Goal: Find specific page/section: Find specific page/section

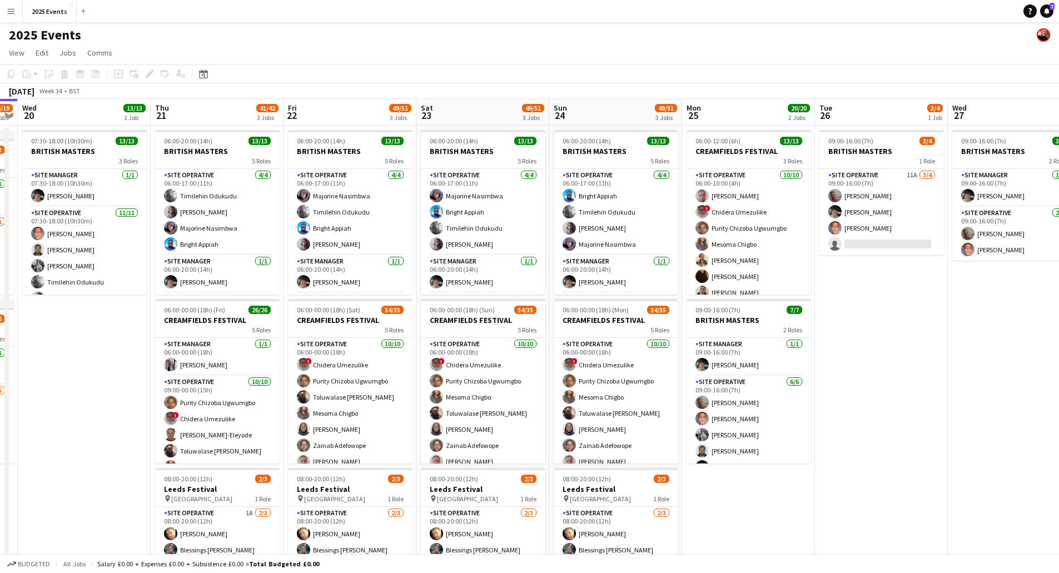
drag, startPoint x: 118, startPoint y: 376, endPoint x: -15, endPoint y: 384, distance: 133.1
click at [0, 384] on html "Menu Boards Boards Boards All jobs Status Workforce Workforce My Workforce Recr…" at bounding box center [529, 337] width 1059 height 674
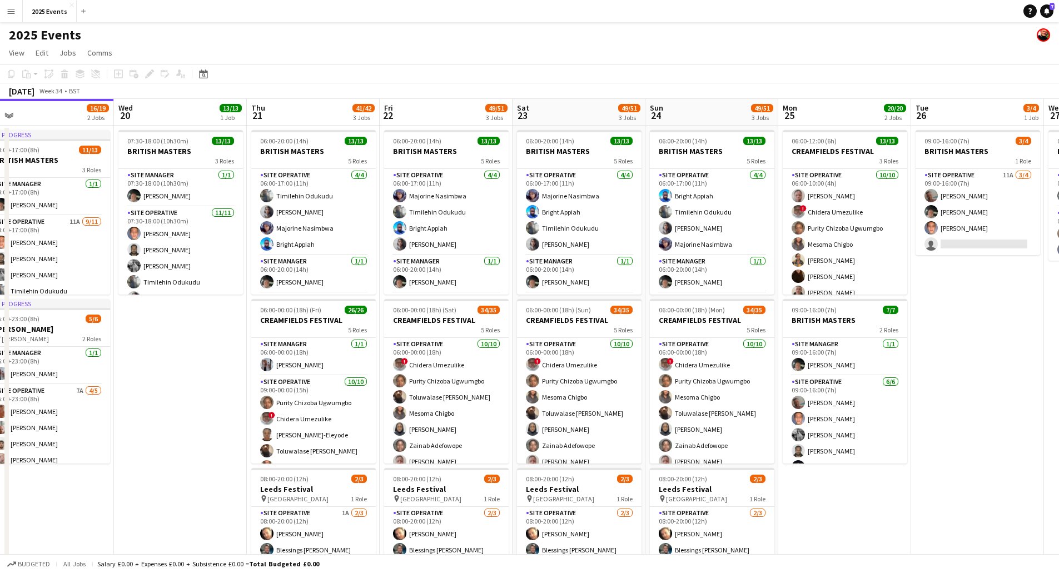
scroll to position [0, 340]
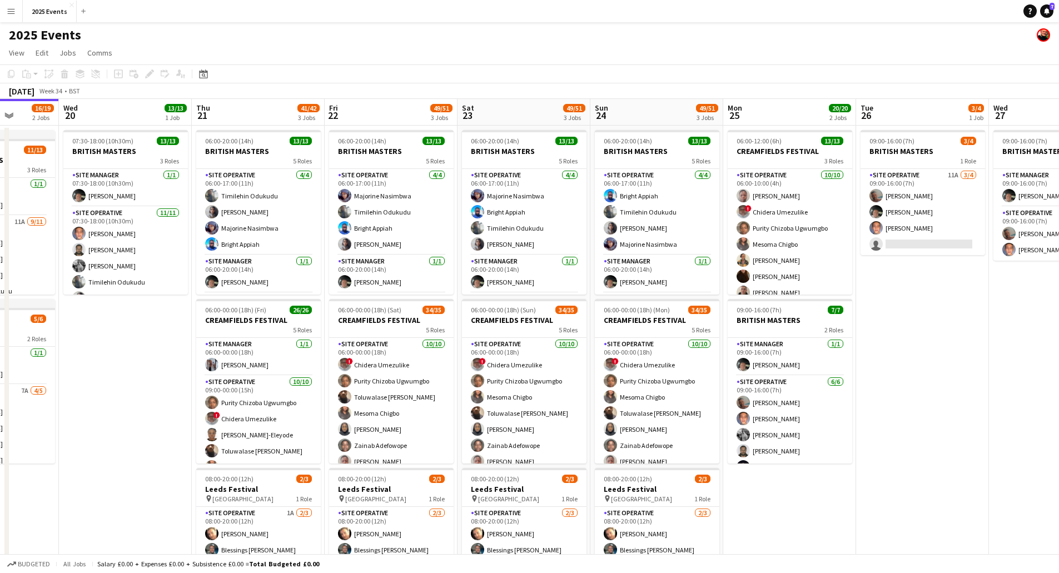
drag, startPoint x: 717, startPoint y: 394, endPoint x: 1062, endPoint y: 356, distance: 347.3
click at [1058, 356] on html "Menu Boards Boards Boards All jobs Status Workforce Workforce My Workforce Recr…" at bounding box center [529, 337] width 1059 height 674
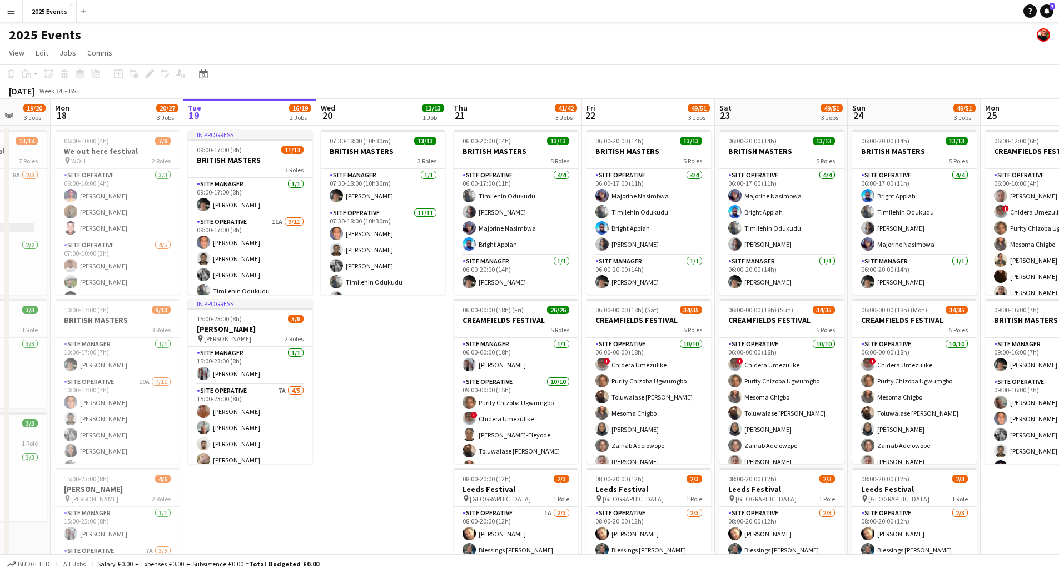
drag, startPoint x: 238, startPoint y: 365, endPoint x: 223, endPoint y: 363, distance: 15.7
click at [223, 363] on app-calendar-viewport "Fri 15 14/16 2 Jobs Sat 16 16/19 3 Jobs Sun 17 19/20 3 Jobs Mon 18 20/27 3 Jobs…" at bounding box center [529, 377] width 1059 height 556
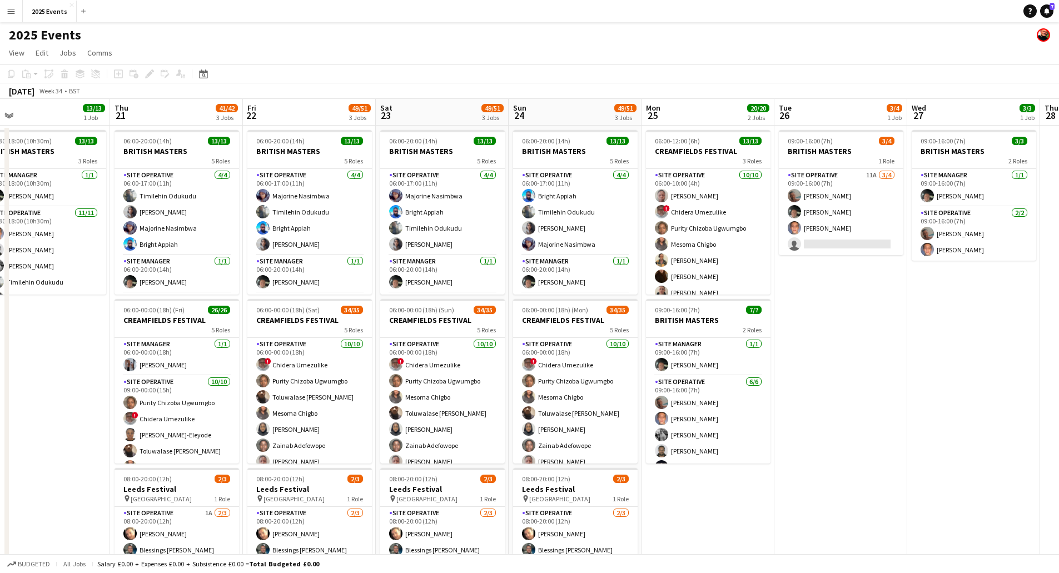
drag, startPoint x: 78, startPoint y: 369, endPoint x: 32, endPoint y: 365, distance: 46.9
click at [17, 364] on app-calendar-viewport "Sun 17 19/20 3 Jobs Mon 18 20/27 3 Jobs Tue 19 16/19 2 Jobs Wed 20 13/13 1 Job …" at bounding box center [529, 377] width 1059 height 556
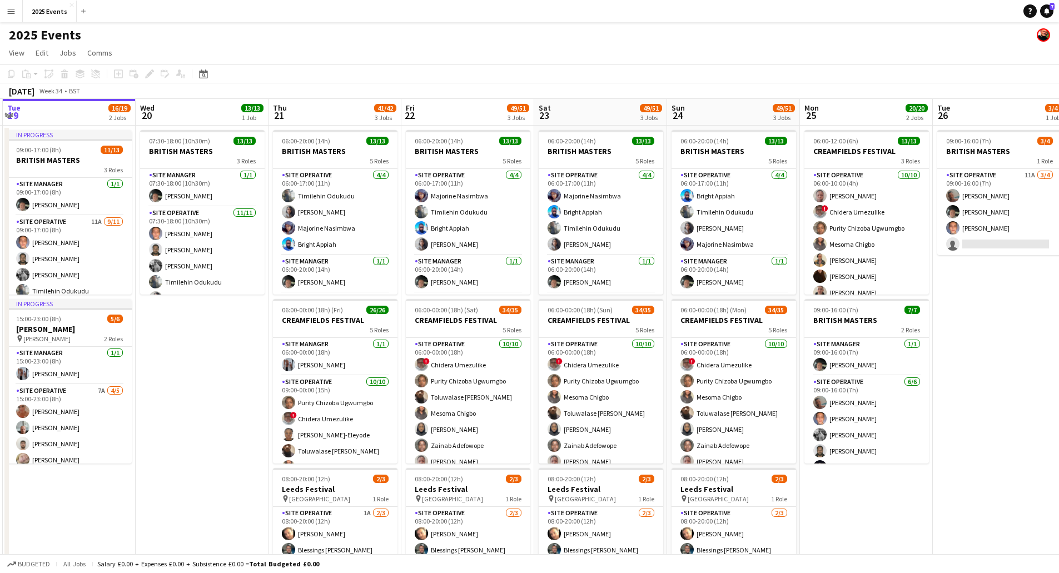
drag, startPoint x: 795, startPoint y: 360, endPoint x: 1036, endPoint y: 345, distance: 241.7
click at [1037, 345] on app-calendar-viewport "Sun 17 19/20 3 Jobs Mon 18 20/27 3 Jobs Tue 19 16/19 2 Jobs Wed 20 13/13 1 Job …" at bounding box center [529, 377] width 1059 height 556
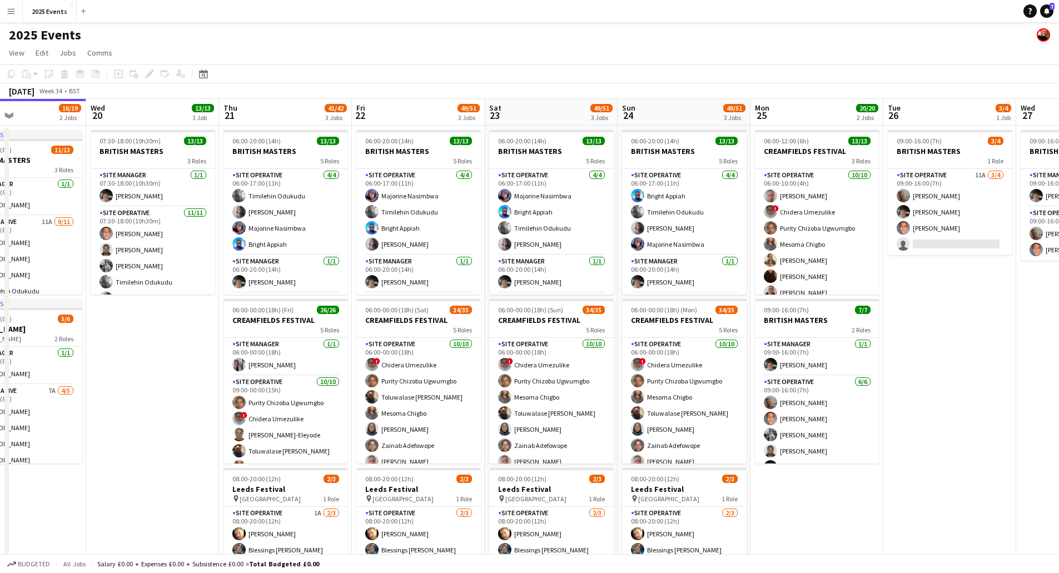
drag, startPoint x: 230, startPoint y: 376, endPoint x: 206, endPoint y: 392, distance: 28.1
click at [156, 396] on app-calendar-viewport "Sun 17 19/20 3 Jobs Mon 18 20/27 3 Jobs Tue 19 16/19 2 Jobs Wed 20 13/13 1 Job …" at bounding box center [529, 377] width 1059 height 556
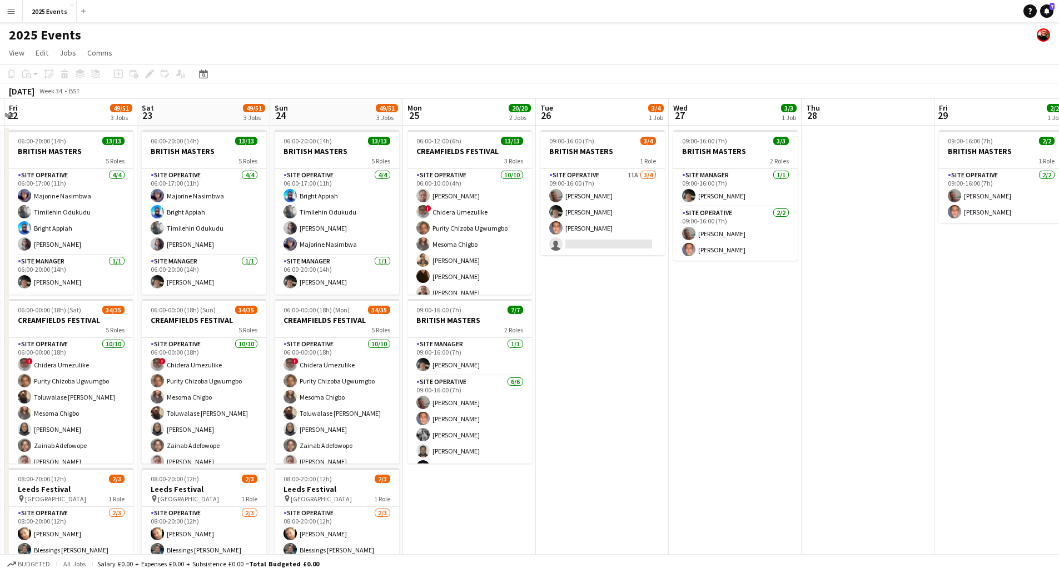
drag, startPoint x: 972, startPoint y: 351, endPoint x: 848, endPoint y: 355, distance: 124.0
click at [910, 346] on app-calendar-viewport "Wed 20 13/13 1 Job Thu 21 41/42 3 Jobs Fri 22 49/51 3 Jobs Sat 23 49/51 3 Jobs …" at bounding box center [529, 377] width 1059 height 556
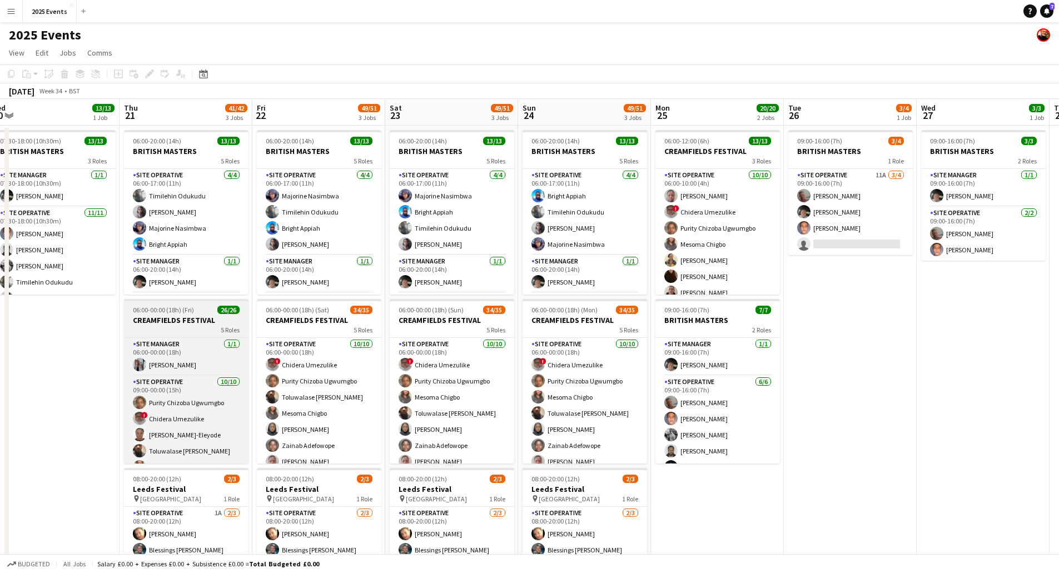
scroll to position [0, 407]
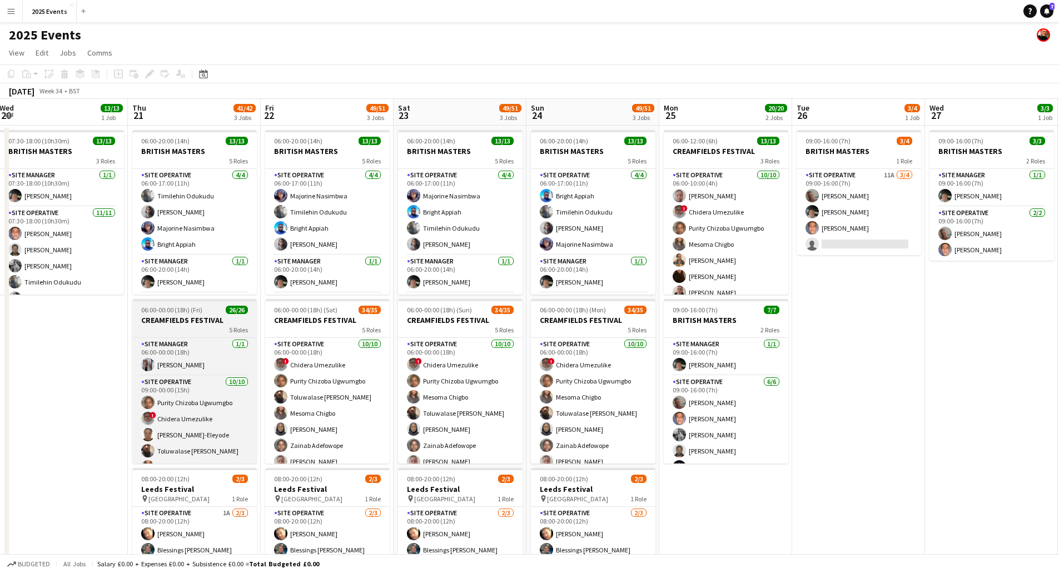
drag, startPoint x: 80, startPoint y: 355, endPoint x: 135, endPoint y: 334, distance: 58.4
click at [62, 334] on app-calendar-viewport "Sun 17 19/20 3 Jobs Mon 18 20/27 3 Jobs Tue 19 16/19 2 Jobs Wed 20 13/13 1 Job …" at bounding box center [529, 377] width 1059 height 556
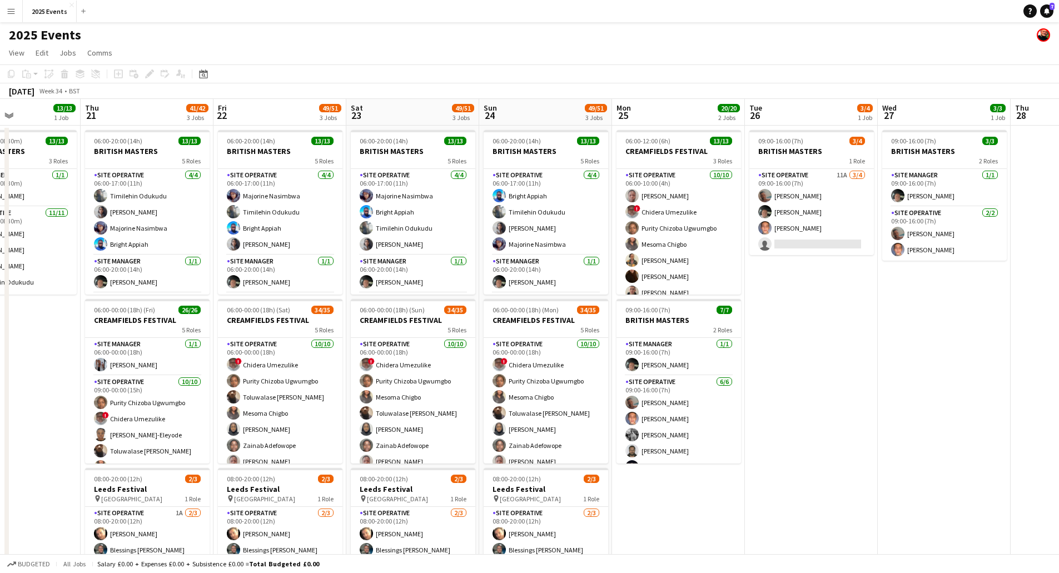
scroll to position [0, 319]
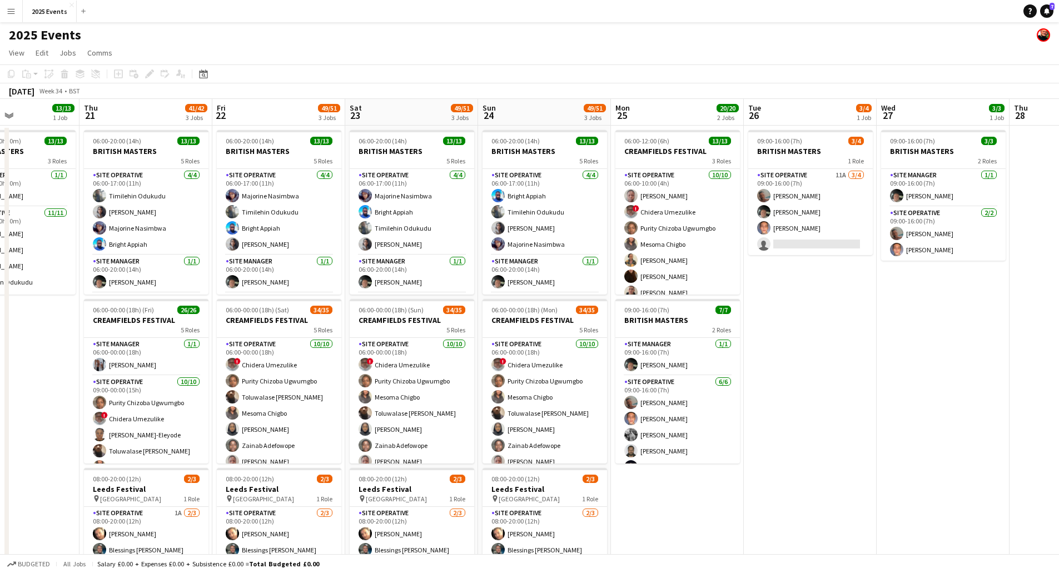
drag, startPoint x: 877, startPoint y: 354, endPoint x: 841, endPoint y: 336, distance: 40.3
click at [841, 336] on app-calendar-viewport "Mon 18 20/27 3 Jobs Tue 19 16/19 2 Jobs Wed 20 13/13 1 Job Thu 21 41/42 3 Jobs …" at bounding box center [529, 377] width 1059 height 556
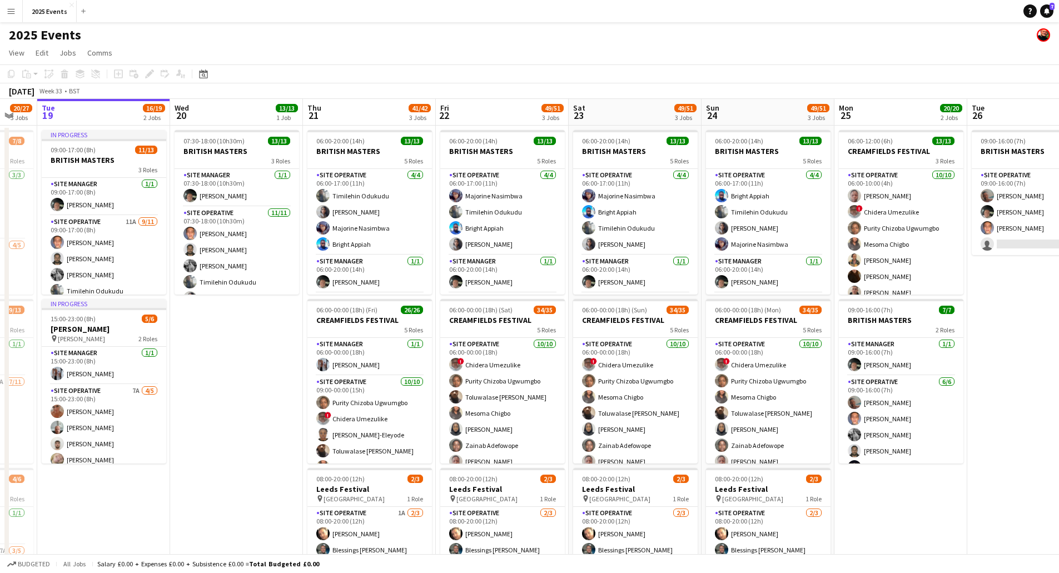
drag, startPoint x: 46, startPoint y: 349, endPoint x: 123, endPoint y: 339, distance: 77.9
click at [123, 339] on app-calendar-viewport "Sat 16 16/19 3 Jobs Sun 17 19/20 3 Jobs Mon 18 20/27 3 Jobs Tue 19 16/19 2 Jobs…" at bounding box center [529, 377] width 1059 height 556
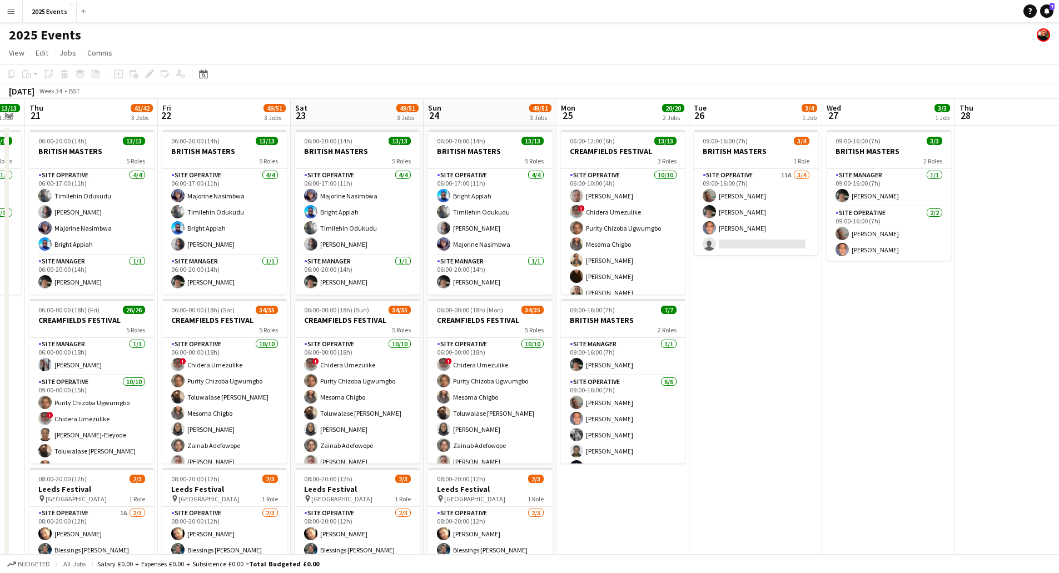
scroll to position [0, 377]
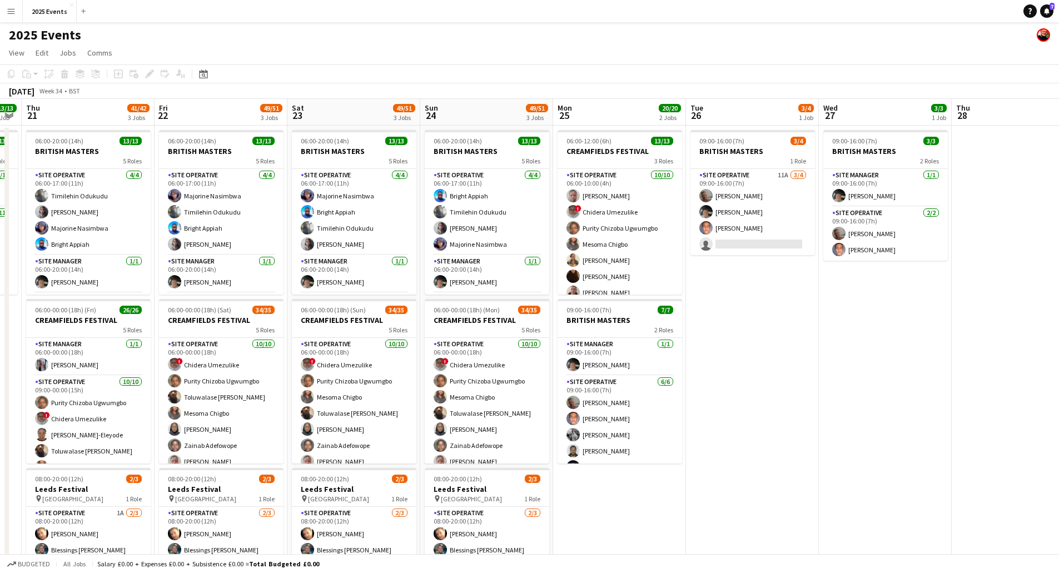
drag, startPoint x: 881, startPoint y: 306, endPoint x: 755, endPoint y: 310, distance: 126.2
click at [755, 310] on app-calendar-viewport "Mon 18 20/27 3 Jobs Tue 19 16/19 2 Jobs Wed 20 13/13 1 Job Thu 21 41/42 3 Jobs …" at bounding box center [529, 377] width 1059 height 556
